Goal: Task Accomplishment & Management: Complete application form

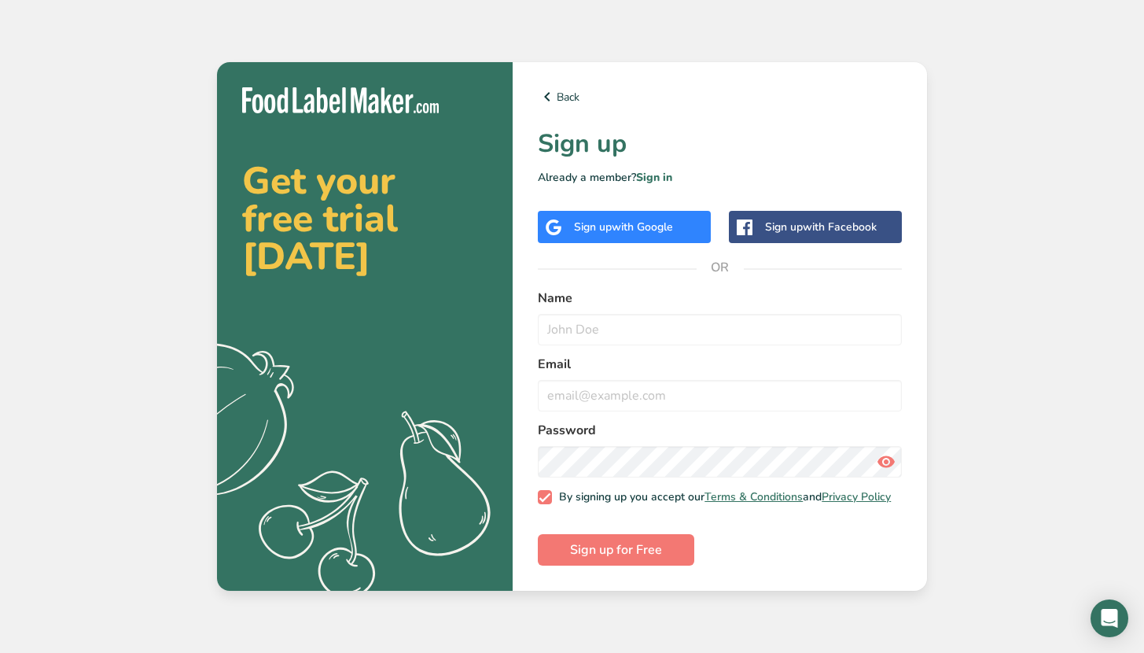
click at [683, 223] on div "Sign up with Google" at bounding box center [624, 227] width 173 height 32
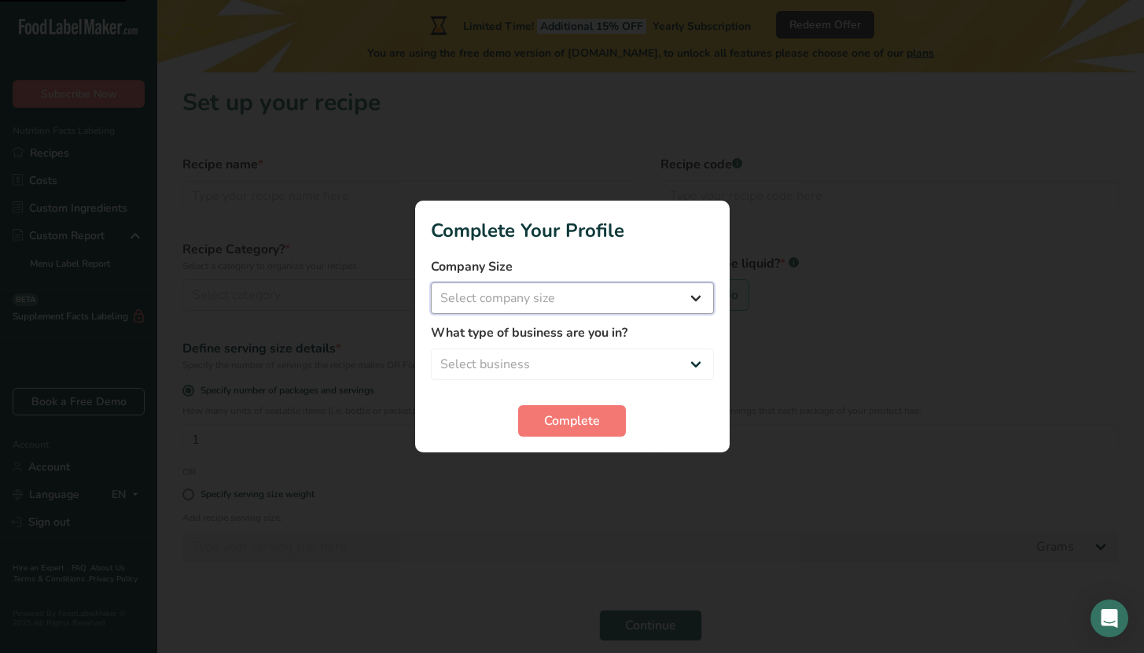
click at [655, 303] on select "Select company size Fewer than 10 Employees 10 to 50 Employees 51 to 500 Employ…" at bounding box center [572, 297] width 283 height 31
select select "1"
click at [616, 356] on select "Select business Packaged Food Manufacturer Restaurant & Cafe Bakery Meal Plans …" at bounding box center [572, 363] width 283 height 31
select select "8"
click at [586, 431] on button "Complete" at bounding box center [572, 420] width 108 height 31
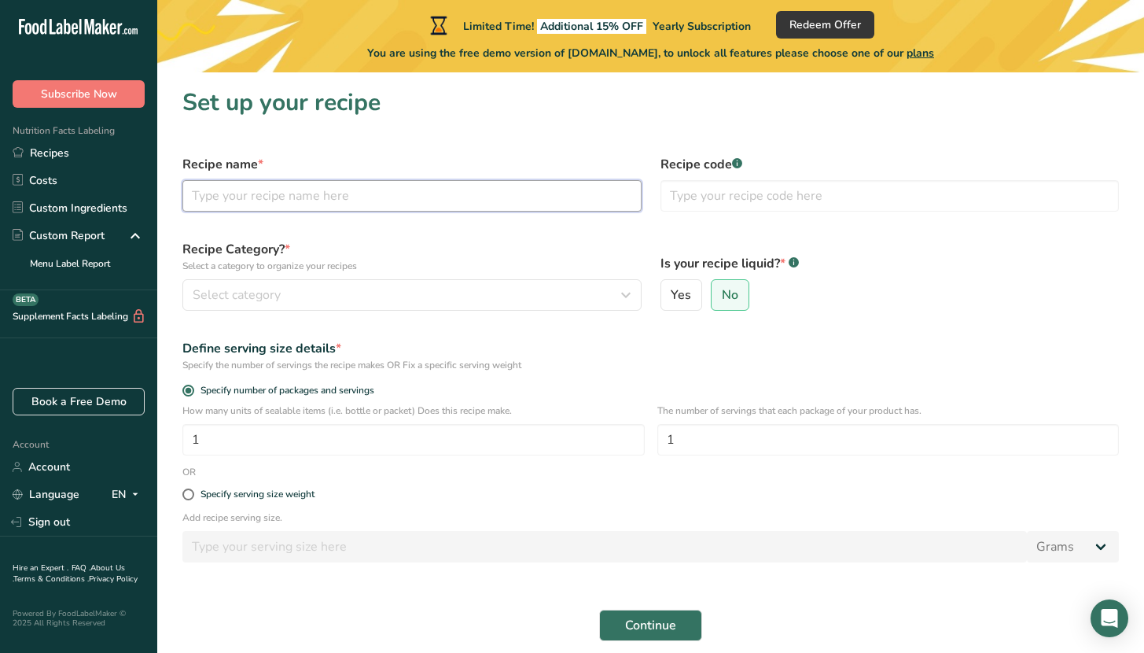
click at [294, 201] on input "text" at bounding box center [411, 195] width 459 height 31
type input "Whole Rye Berries"
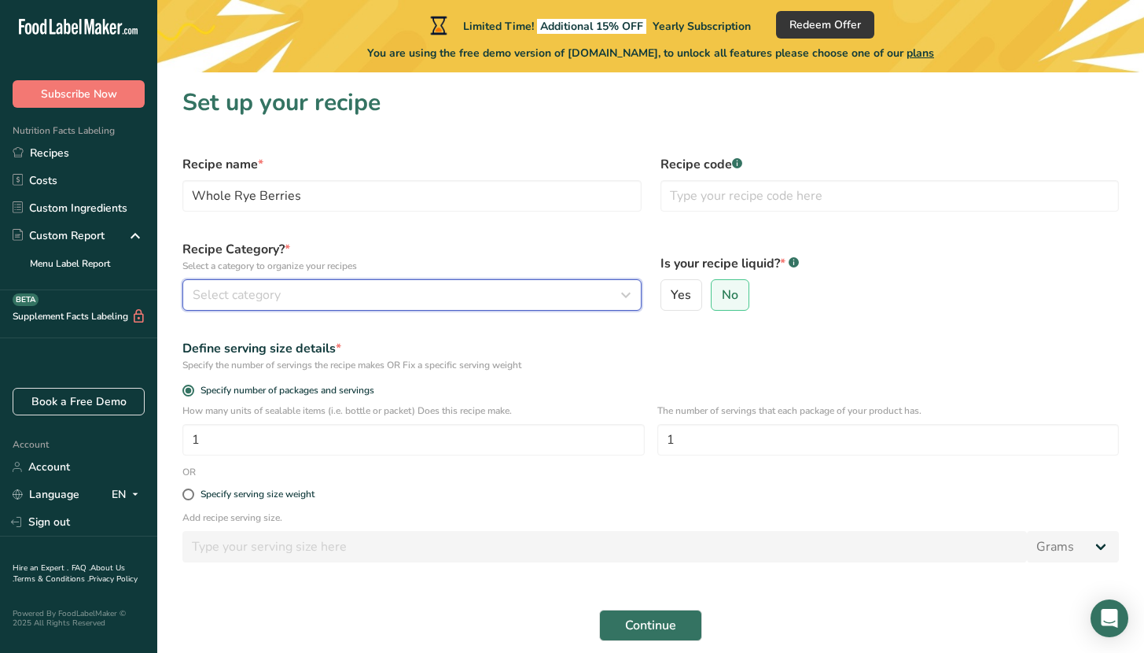
click at [240, 293] on span "Select category" at bounding box center [237, 295] width 88 height 19
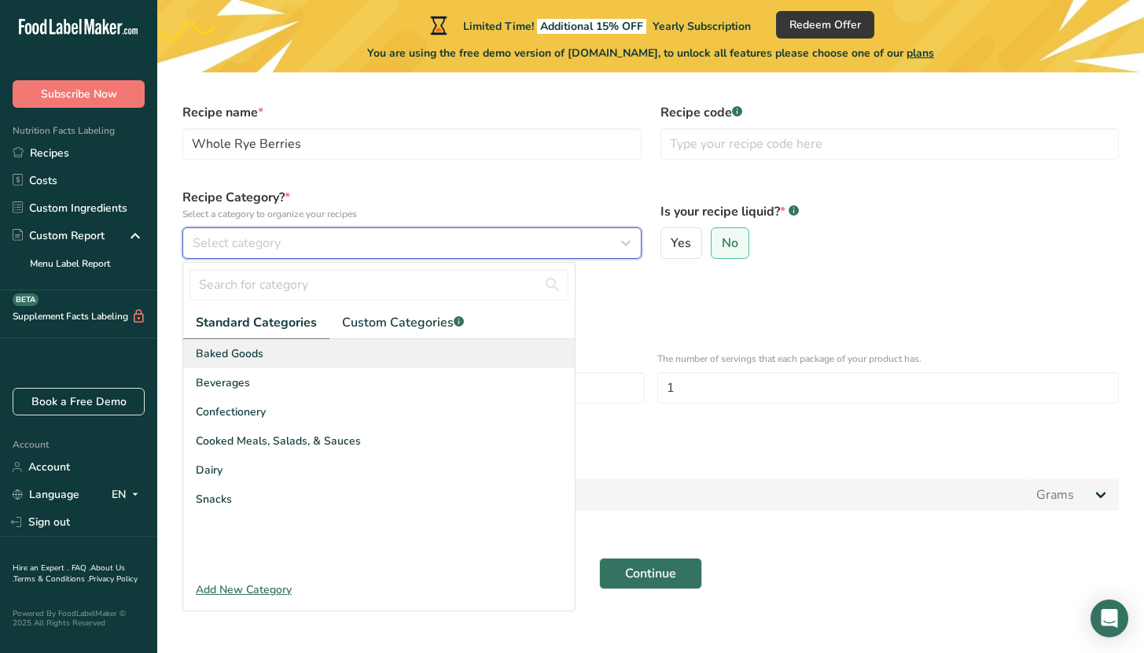
scroll to position [56, 0]
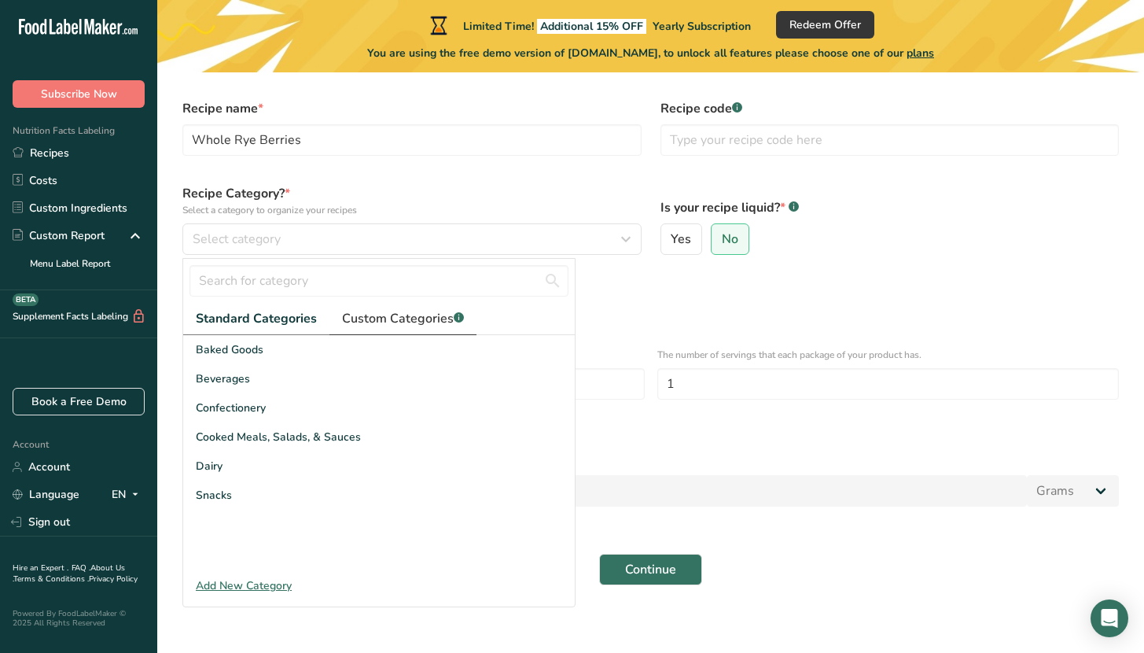
click at [389, 319] on span "Custom Categories .a-a{fill:#347362;}.b-a{fill:#fff;}" at bounding box center [403, 318] width 122 height 19
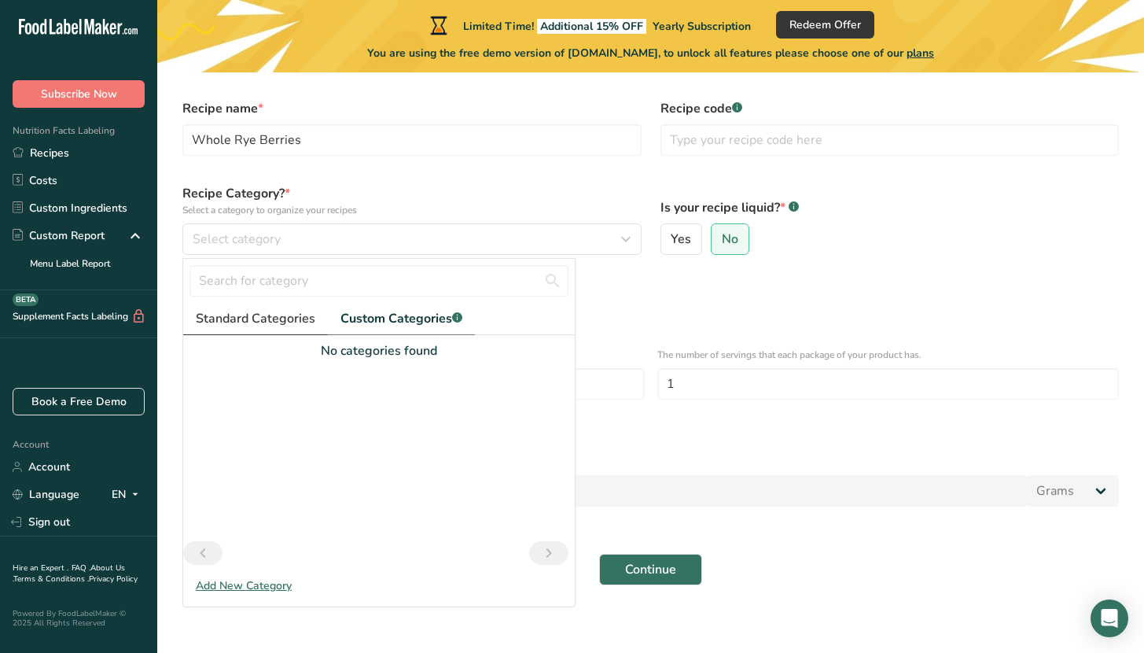
click at [284, 312] on span "Standard Categories" at bounding box center [256, 318] width 120 height 19
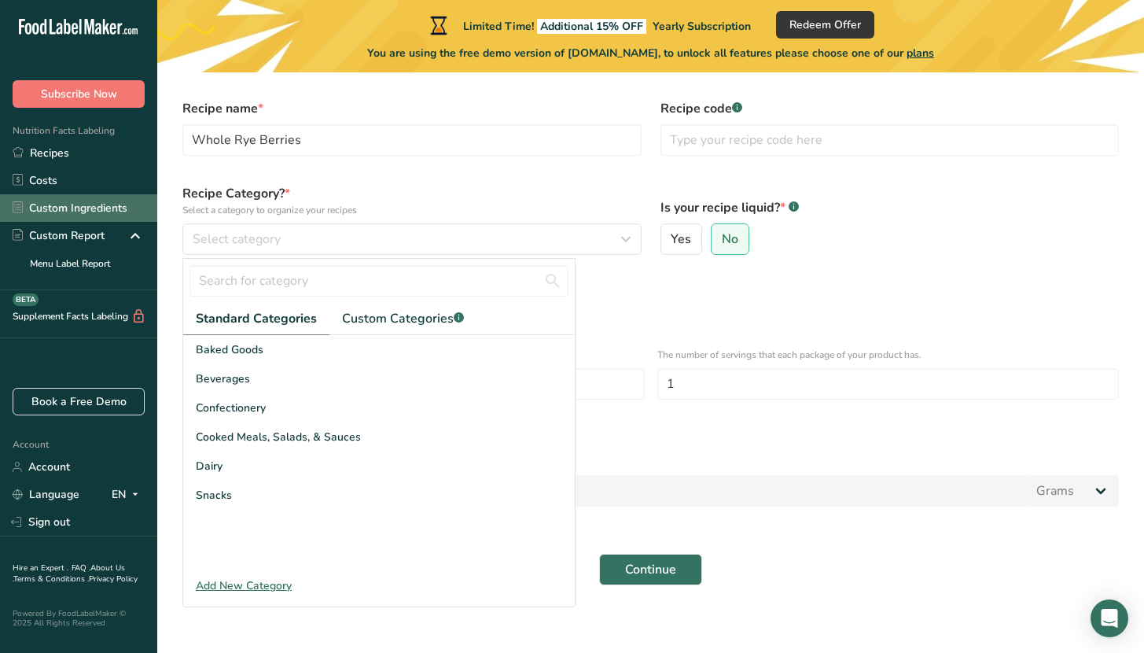
click at [133, 204] on link "Custom Ingredients" at bounding box center [78, 208] width 157 height 28
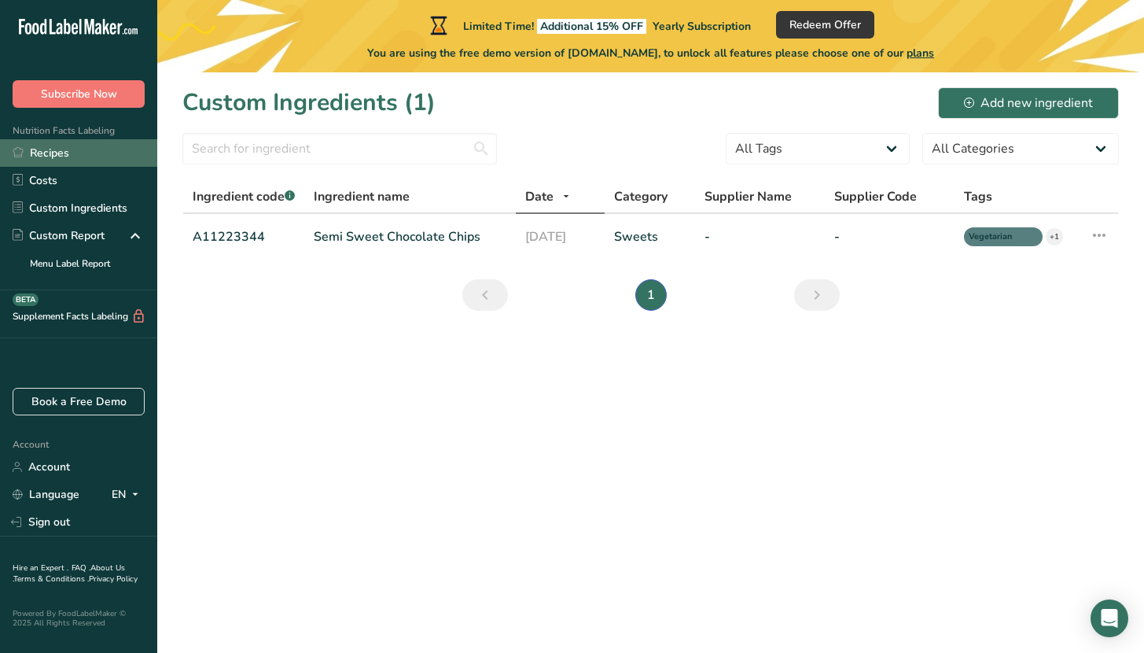
click at [106, 156] on link "Recipes" at bounding box center [78, 153] width 157 height 28
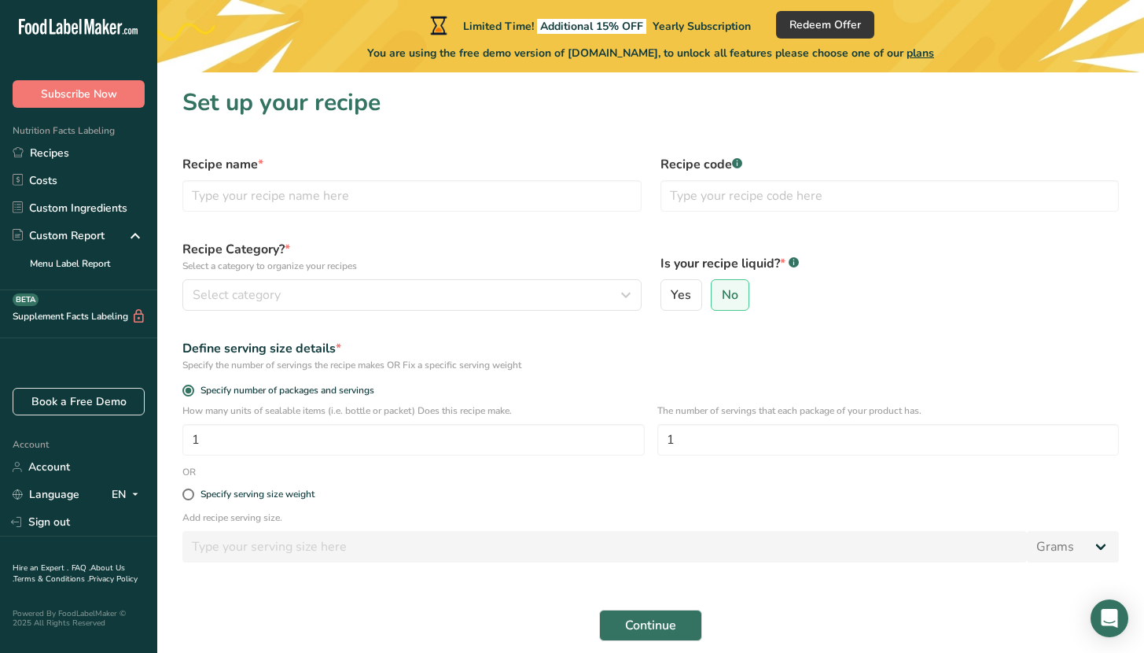
scroll to position [56, 0]
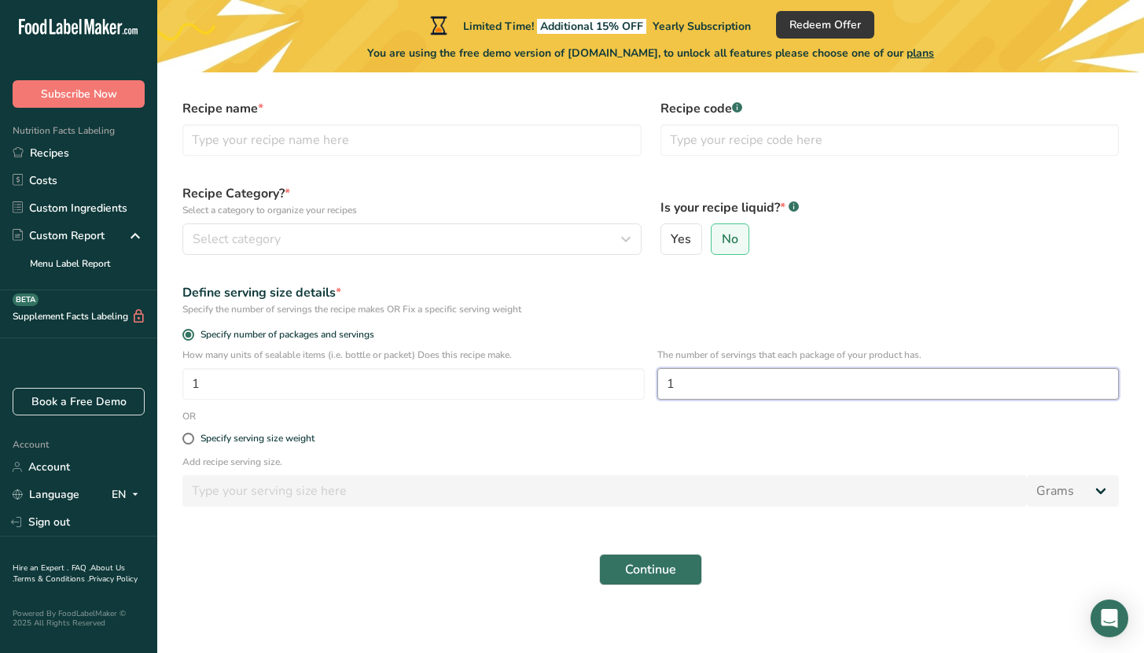
click at [684, 384] on input "1" at bounding box center [889, 383] width 463 height 31
type input "4"
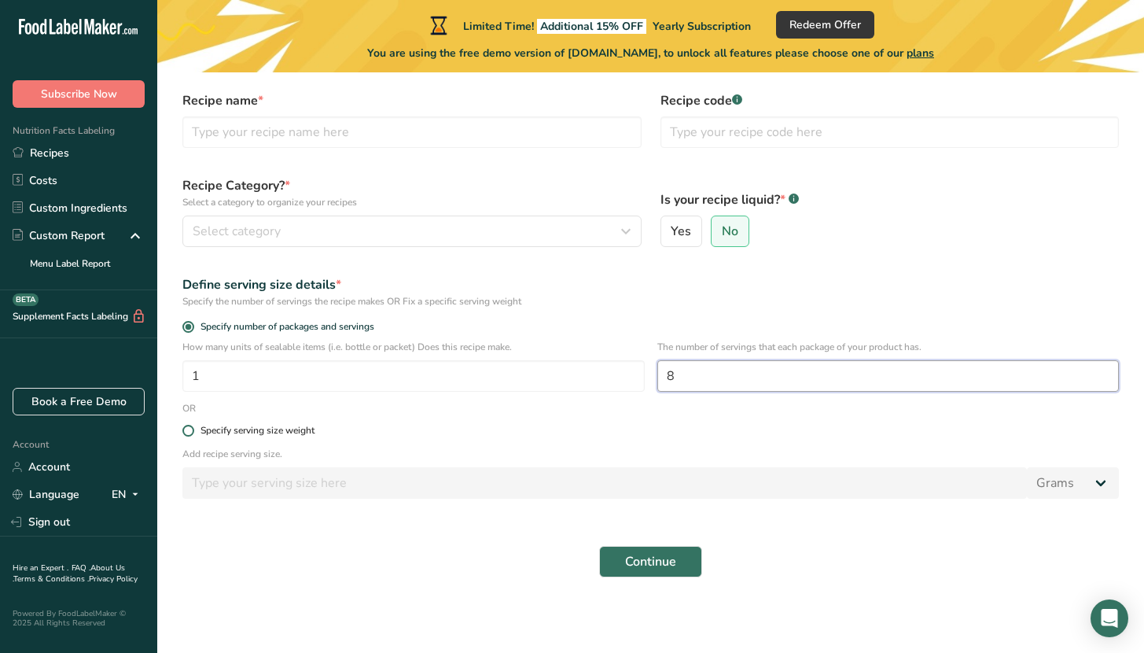
type input "8"
click at [246, 428] on div "Specify serving size weight" at bounding box center [258, 431] width 114 height 12
click at [193, 428] on input "Specify serving size weight" at bounding box center [187, 431] width 10 height 10
radio input "true"
radio input "false"
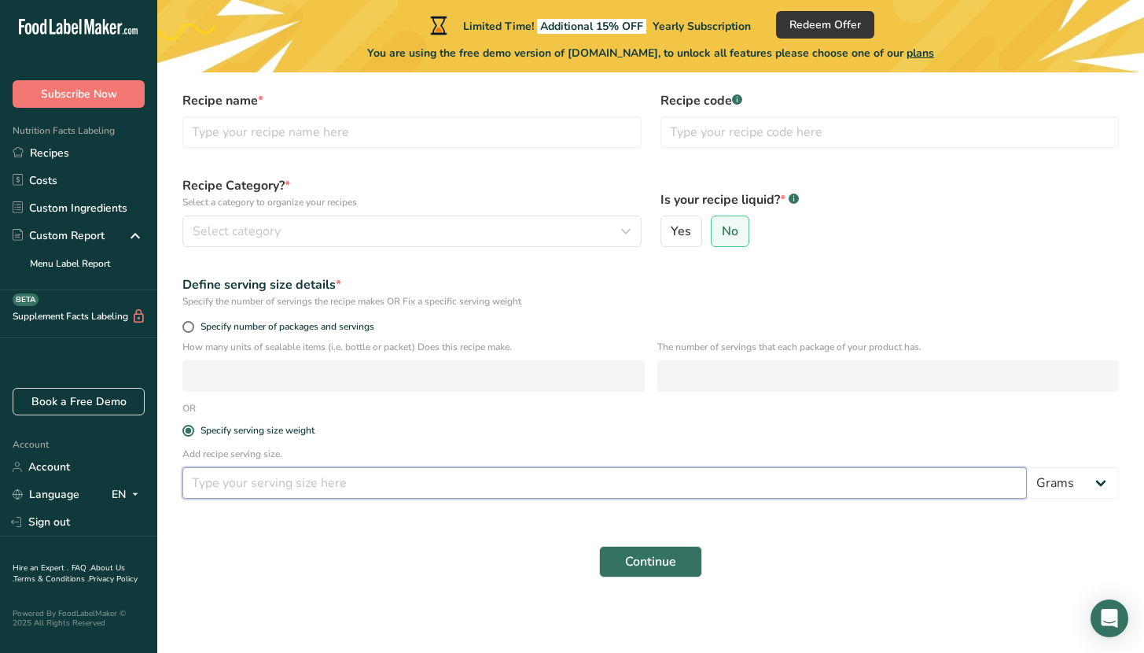
click at [249, 484] on input "number" at bounding box center [604, 482] width 845 height 31
type input "1.4"
click at [1065, 489] on select "Grams kg mg mcg lb oz l mL fl oz tbsp tsp cup qt gallon" at bounding box center [1073, 482] width 92 height 31
select select "5"
click at [686, 558] on button "Continue" at bounding box center [650, 561] width 103 height 31
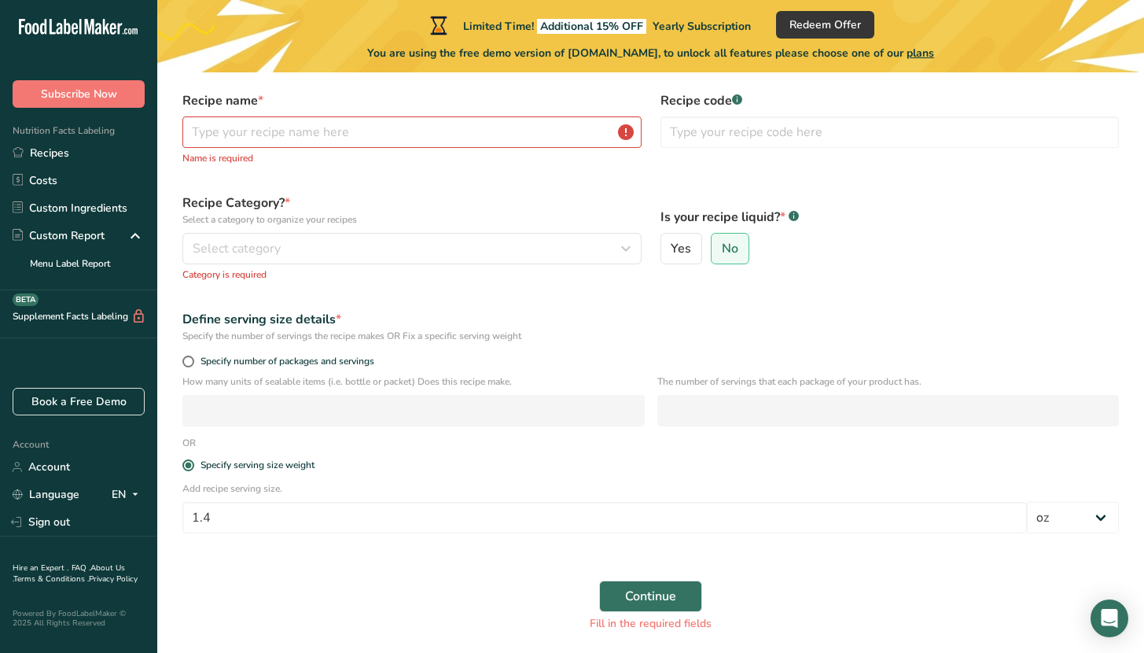
click at [337, 151] on p "Name is required" at bounding box center [411, 158] width 459 height 14
click at [339, 135] on input "text" at bounding box center [411, 131] width 459 height 31
type input "Whole Rye Berries"
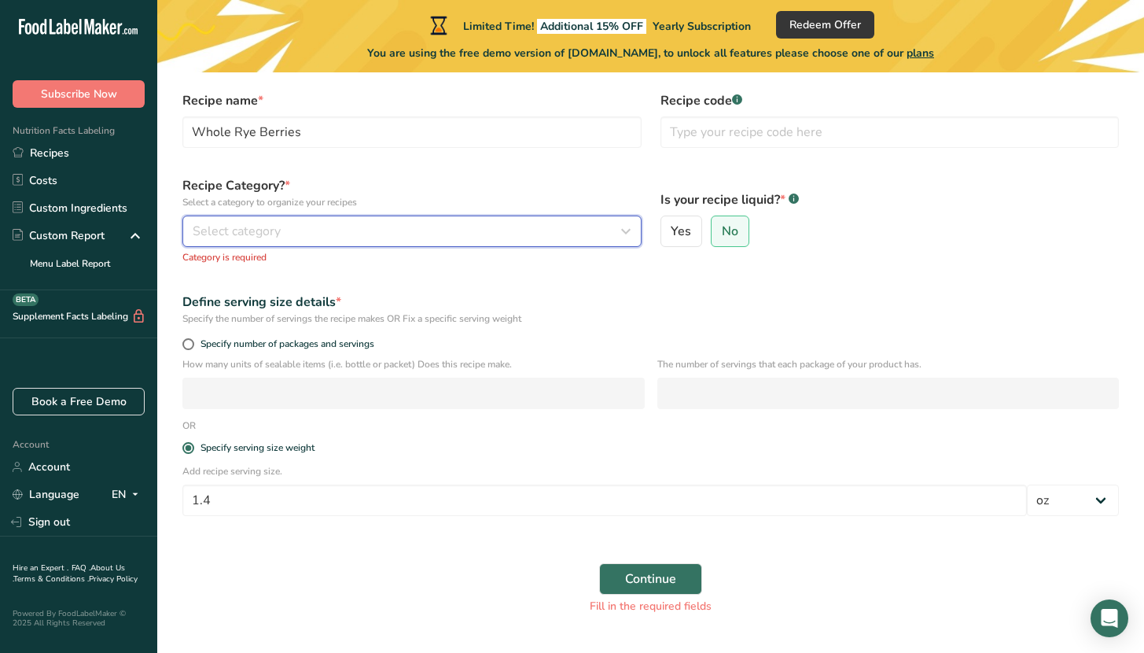
click at [326, 232] on div "Select category" at bounding box center [407, 231] width 429 height 19
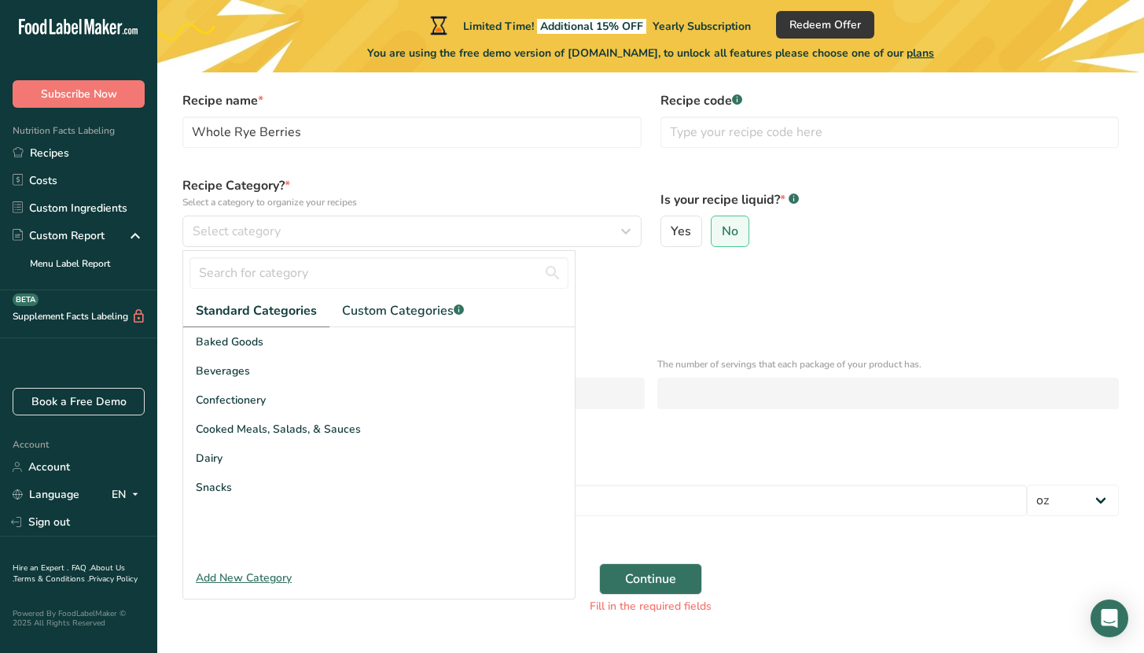
click at [226, 577] on div "Add New Category" at bounding box center [379, 577] width 392 height 17
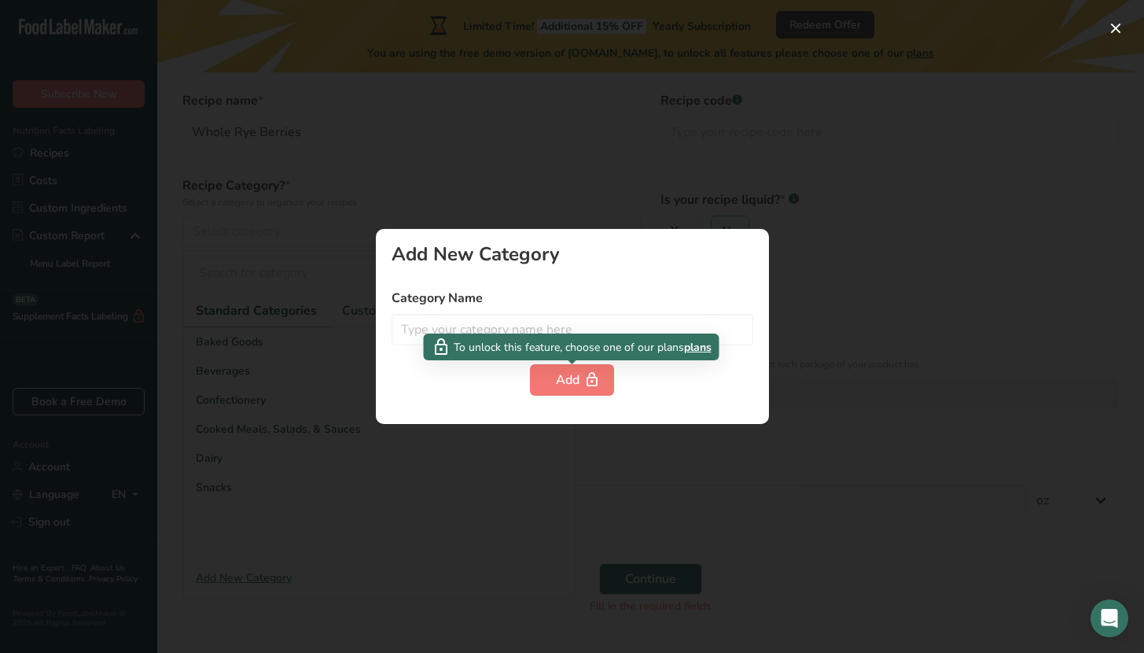
click at [514, 334] on div "To unlock this feature, choose one of our plans plans" at bounding box center [572, 347] width 296 height 27
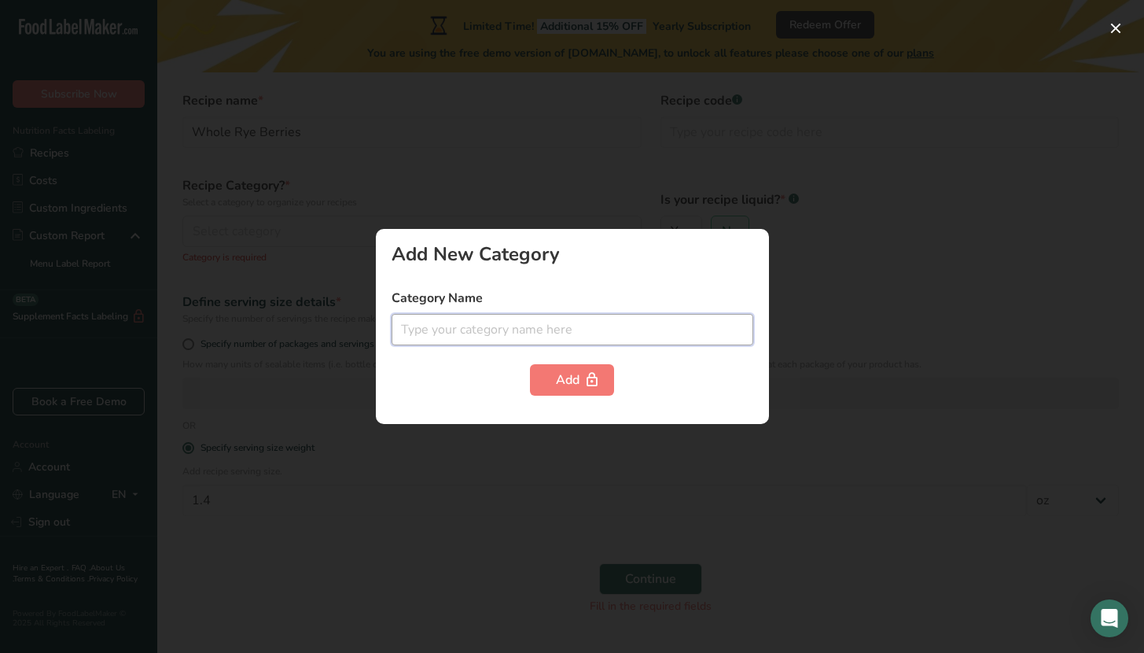
click at [514, 328] on input "text" at bounding box center [573, 329] width 362 height 31
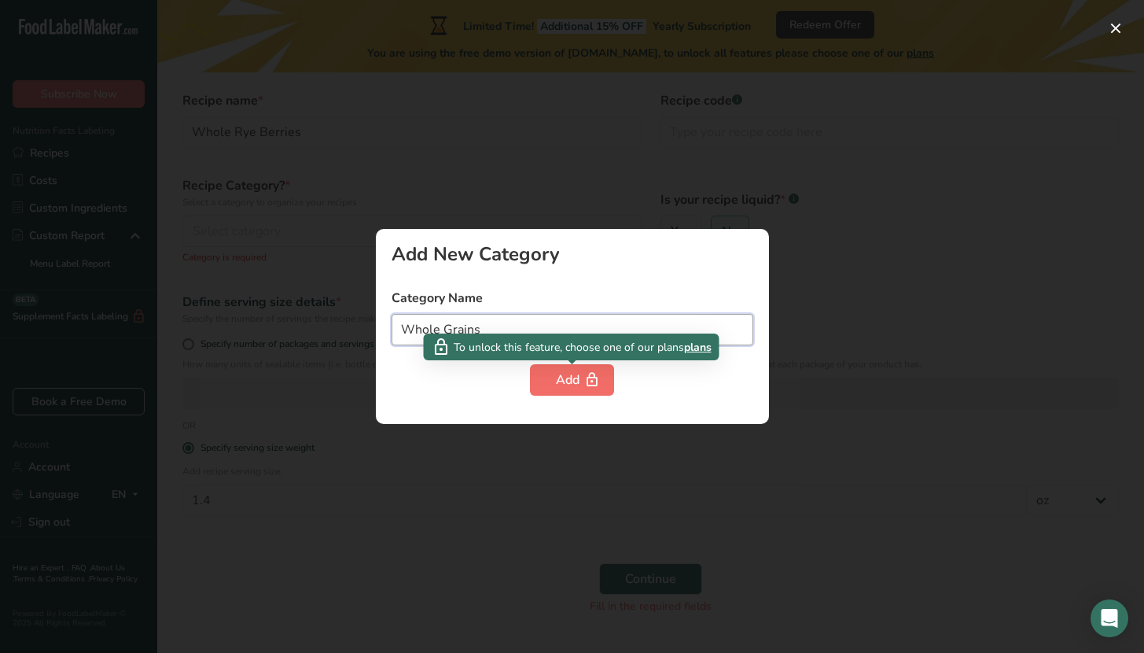
type input "Whole Grains"
click at [566, 378] on div "Add" at bounding box center [572, 379] width 32 height 19
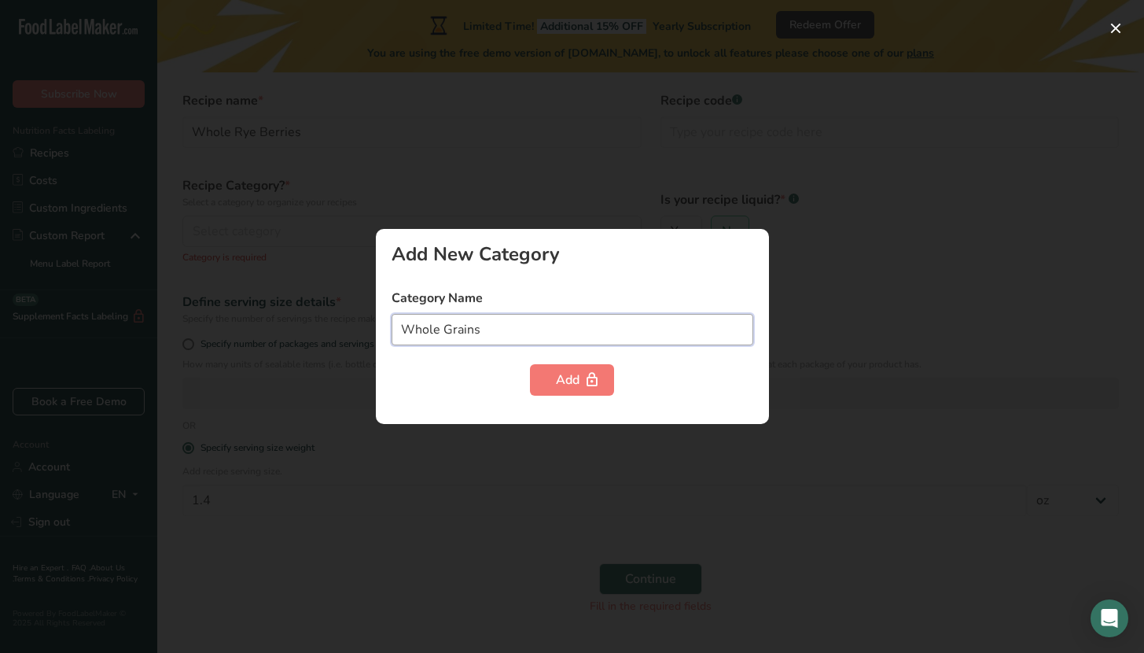
click at [568, 330] on input "Whole Grains" at bounding box center [573, 329] width 362 height 31
click at [696, 199] on div at bounding box center [572, 326] width 1144 height 653
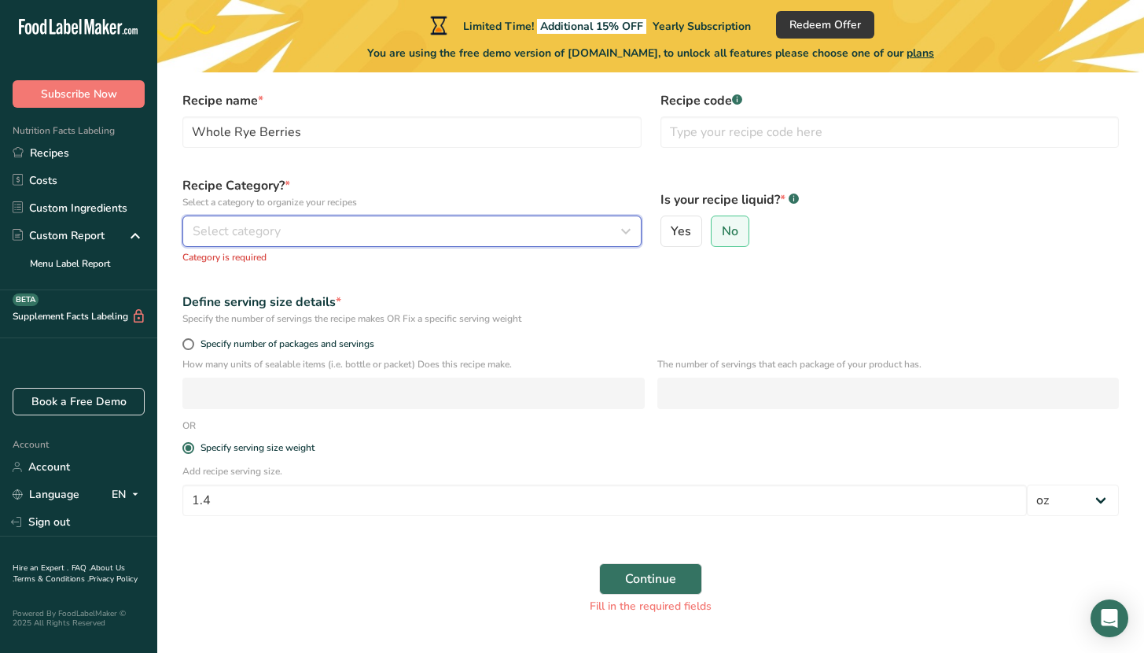
click at [341, 223] on div "Select category" at bounding box center [407, 231] width 429 height 19
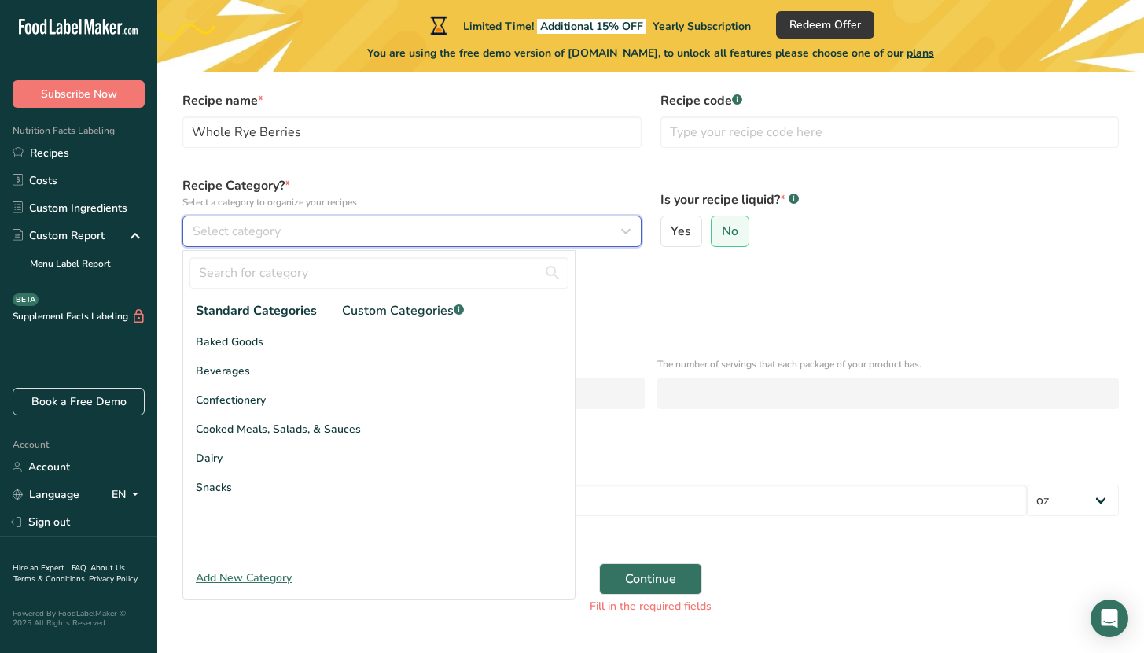
scroll to position [120, 0]
